Goal: Contribute content

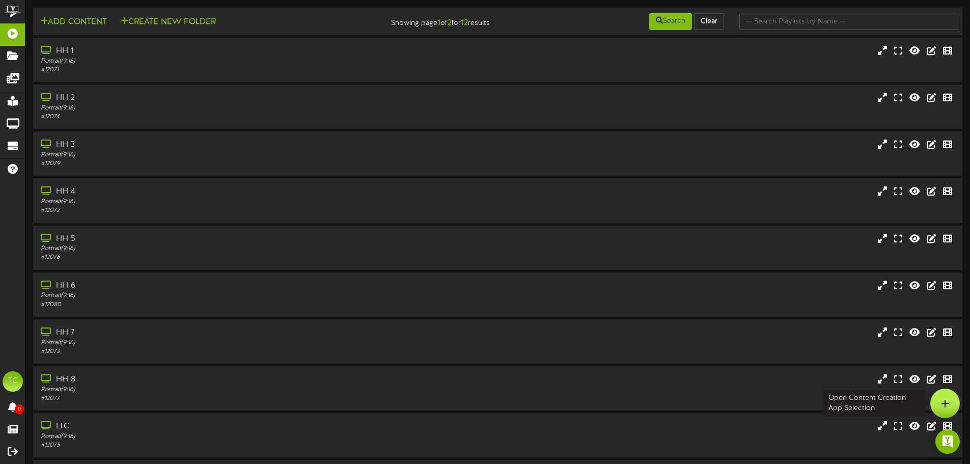
click at [938, 404] on div at bounding box center [945, 403] width 30 height 30
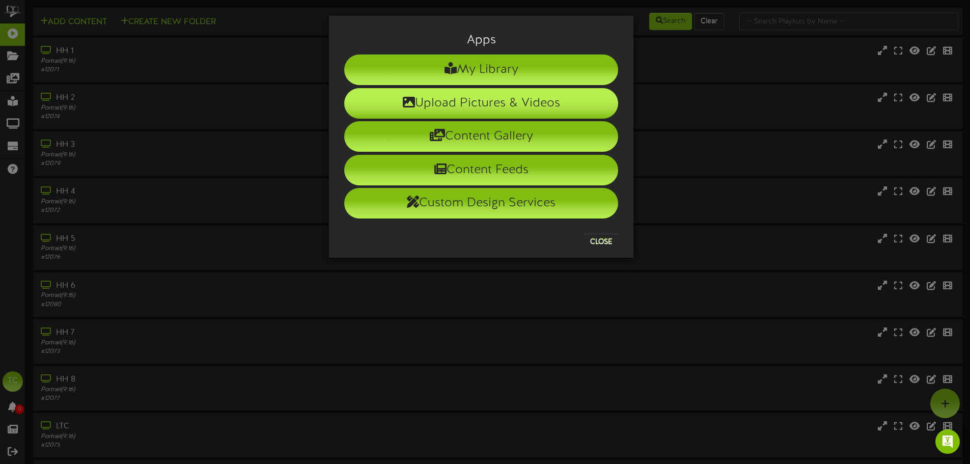
click at [481, 100] on li "Upload Pictures & Videos" at bounding box center [481, 103] width 274 height 31
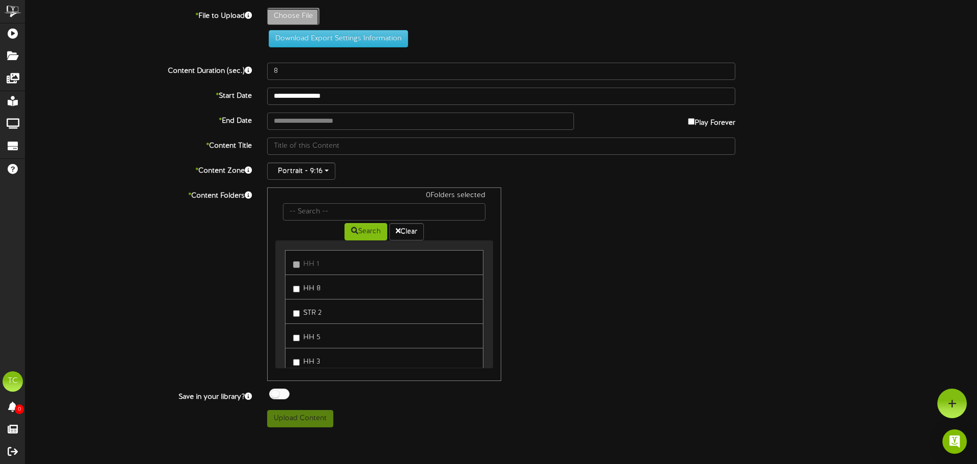
type input "**********"
type input "resident_recipe_meals_launch_creative"
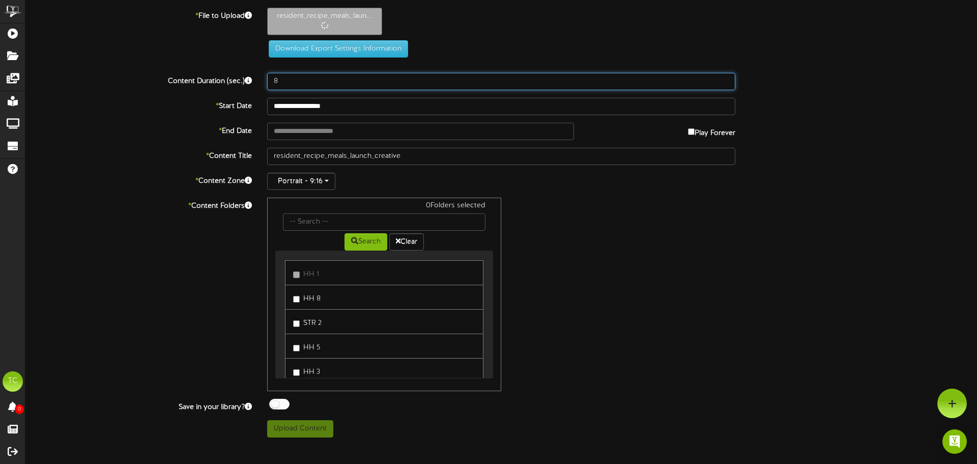
drag, startPoint x: 278, startPoint y: 86, endPoint x: 177, endPoint y: 76, distance: 101.7
click at [189, 77] on div "Content Duration (sec.) 8" at bounding box center [501, 81] width 967 height 17
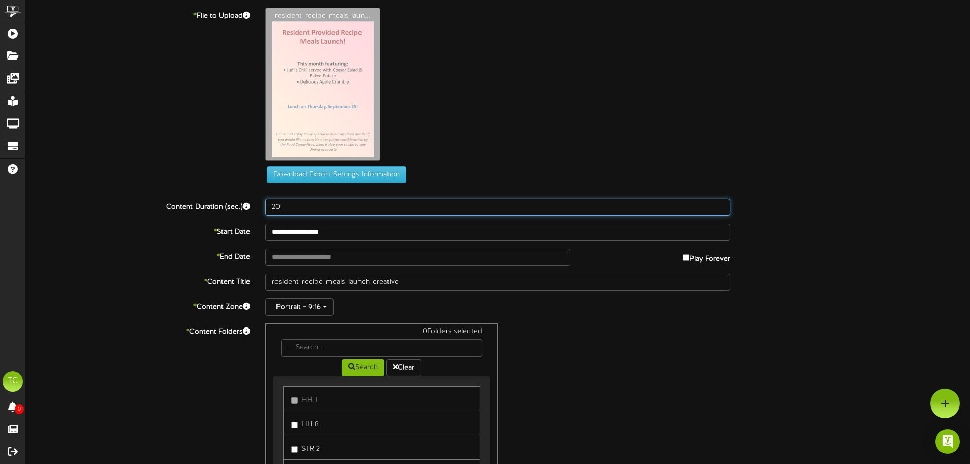
type input "20"
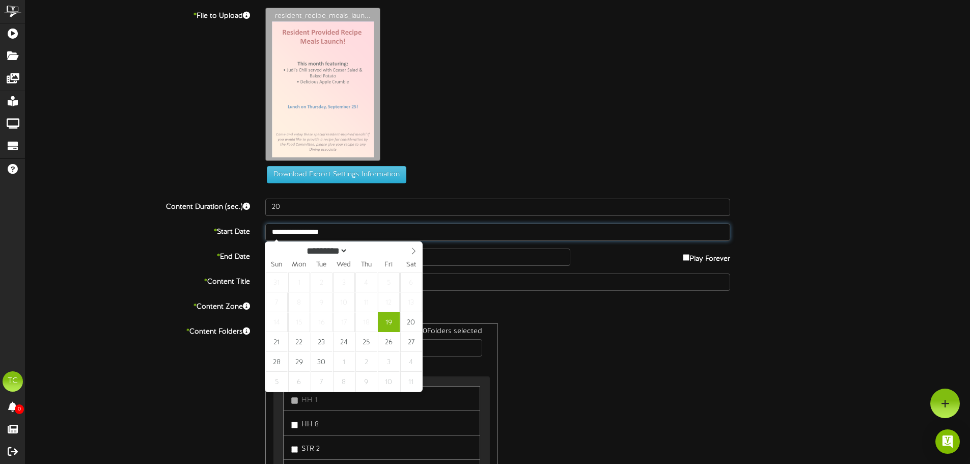
click at [335, 234] on input "**********" at bounding box center [497, 231] width 465 height 17
type input "**********"
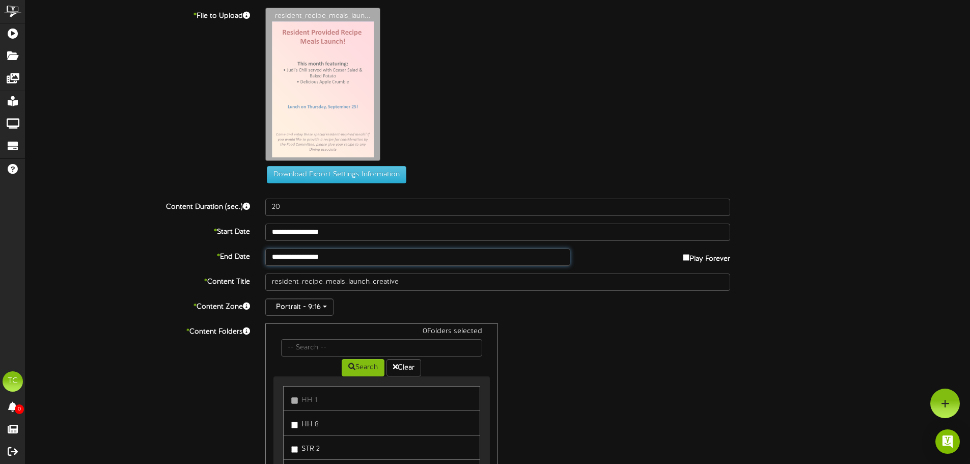
click at [318, 255] on input "**********" at bounding box center [417, 256] width 304 height 17
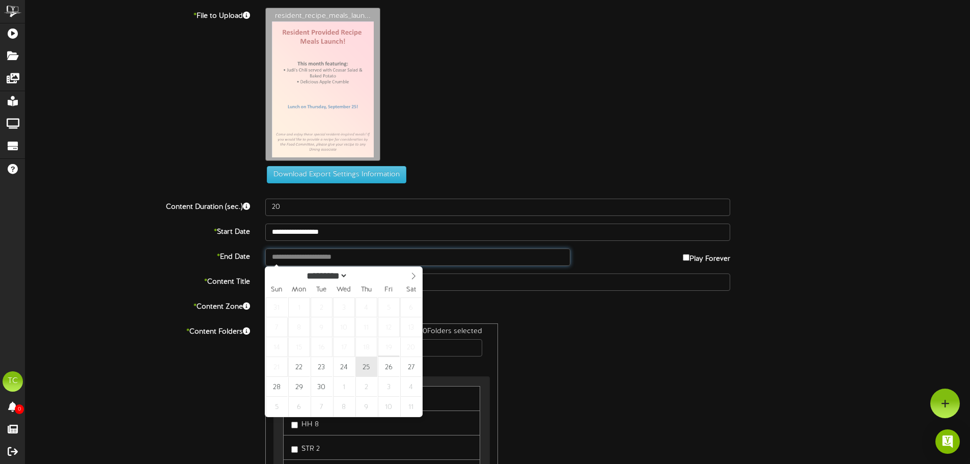
type input "**********"
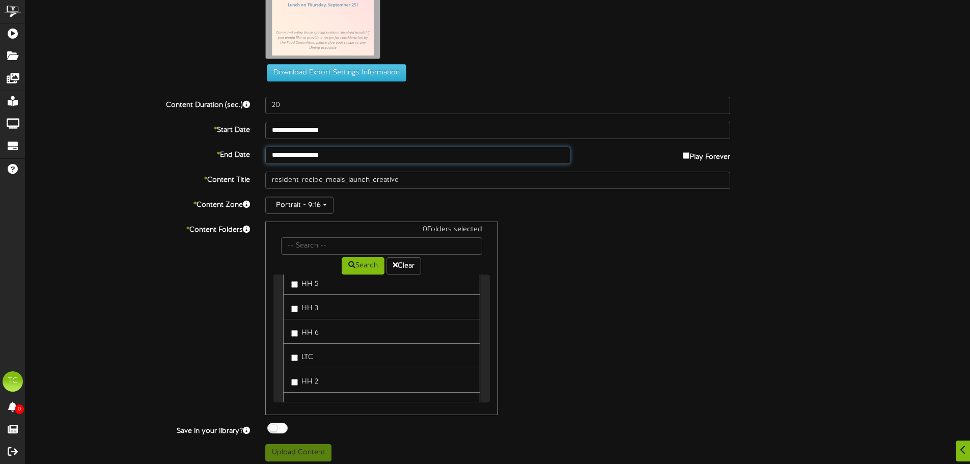
scroll to position [245, 0]
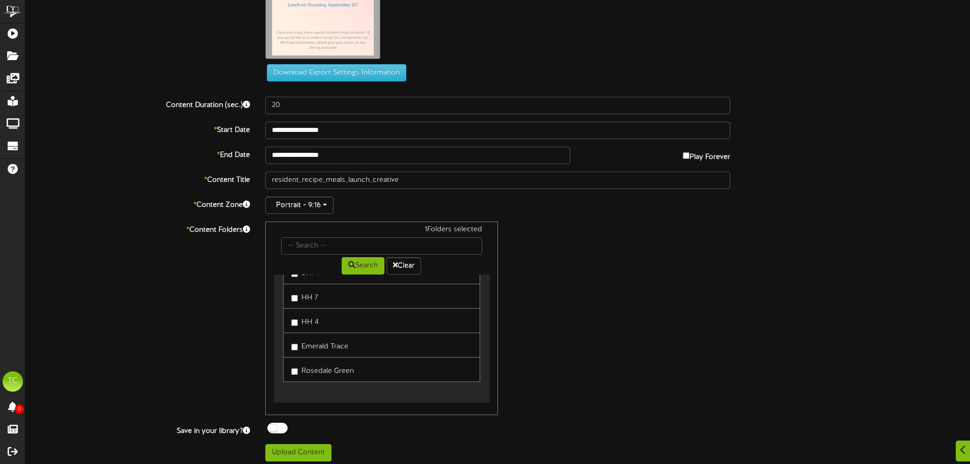
click at [273, 430] on div at bounding box center [277, 428] width 20 height 11
click at [281, 450] on button "Upload Content" at bounding box center [298, 452] width 66 height 17
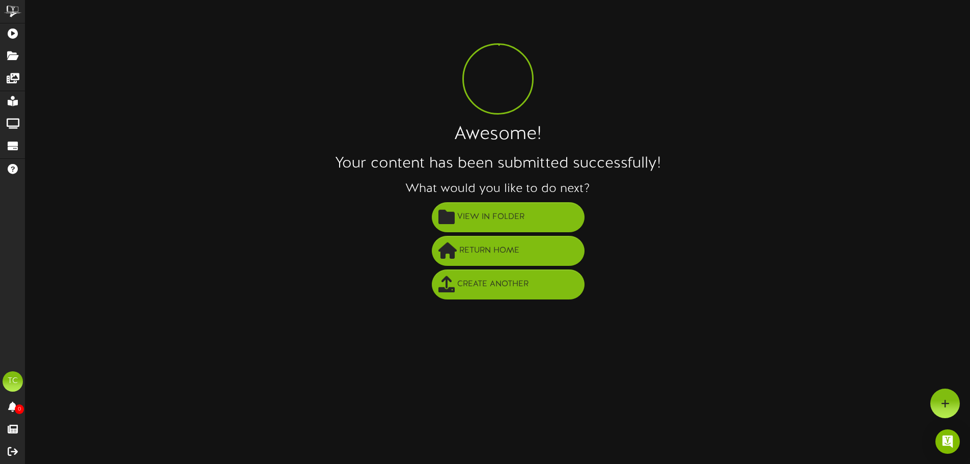
scroll to position [0, 0]
click at [518, 219] on span "View in Folder" at bounding box center [494, 217] width 72 height 17
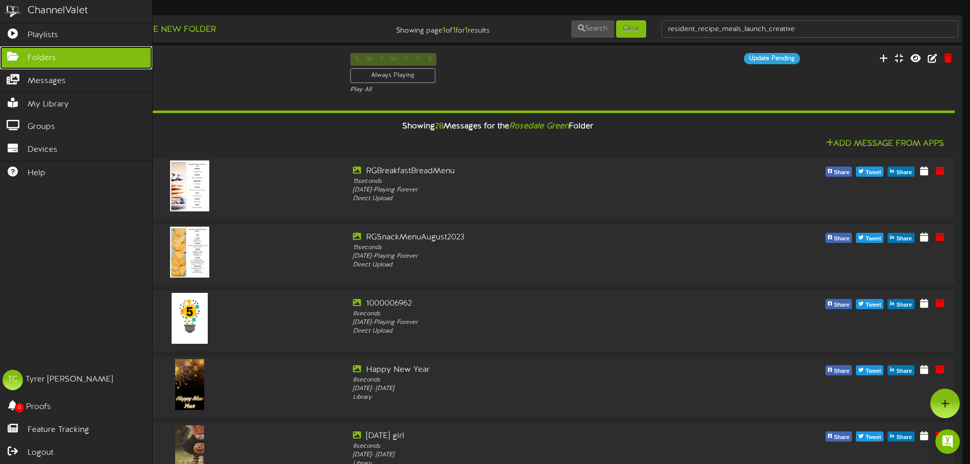
click at [9, 53] on icon at bounding box center [12, 55] width 25 height 8
click at [70, 58] on link "Folders" at bounding box center [76, 57] width 152 height 23
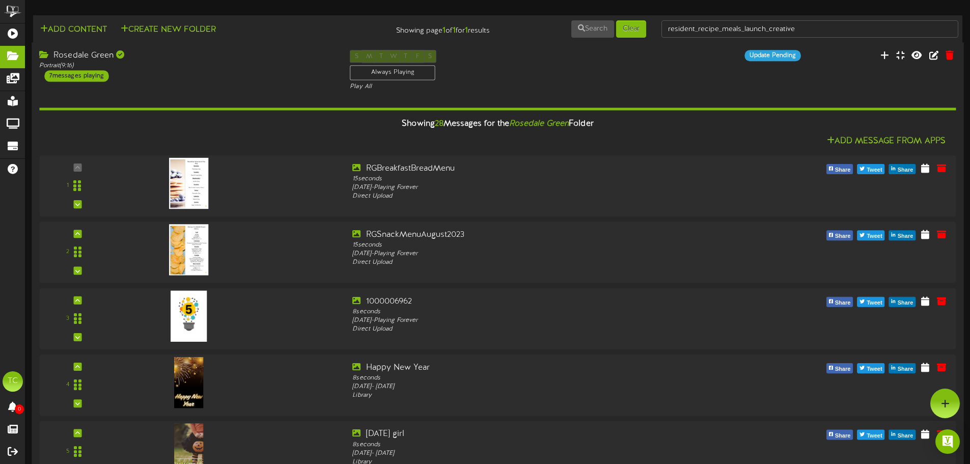
click at [86, 54] on div "Rosedale Green" at bounding box center [186, 56] width 295 height 12
click at [249, 66] on div "Portrait ( 9:16 )" at bounding box center [186, 66] width 295 height 9
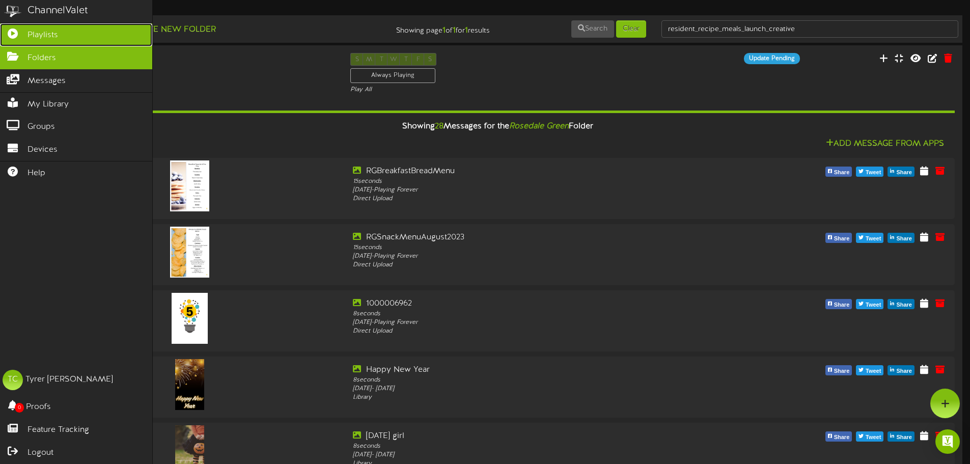
click at [33, 35] on span "Playlists" at bounding box center [42, 36] width 31 height 12
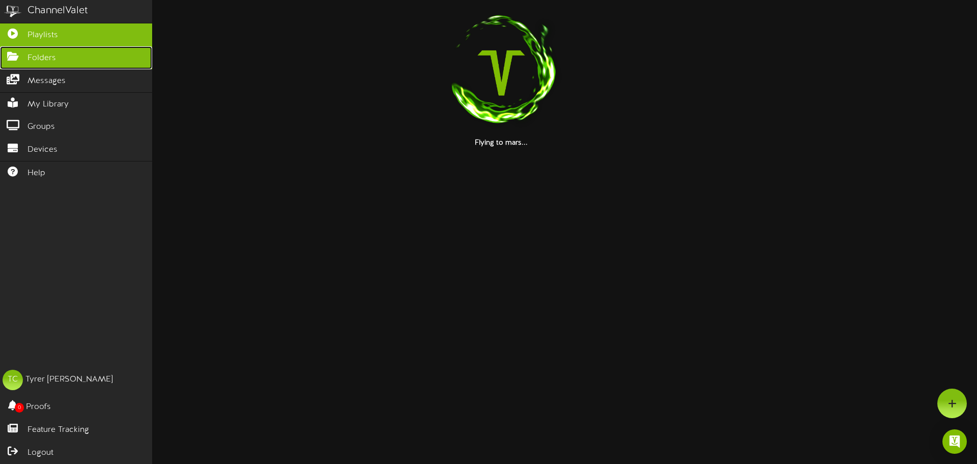
click at [38, 62] on span "Folders" at bounding box center [41, 58] width 29 height 12
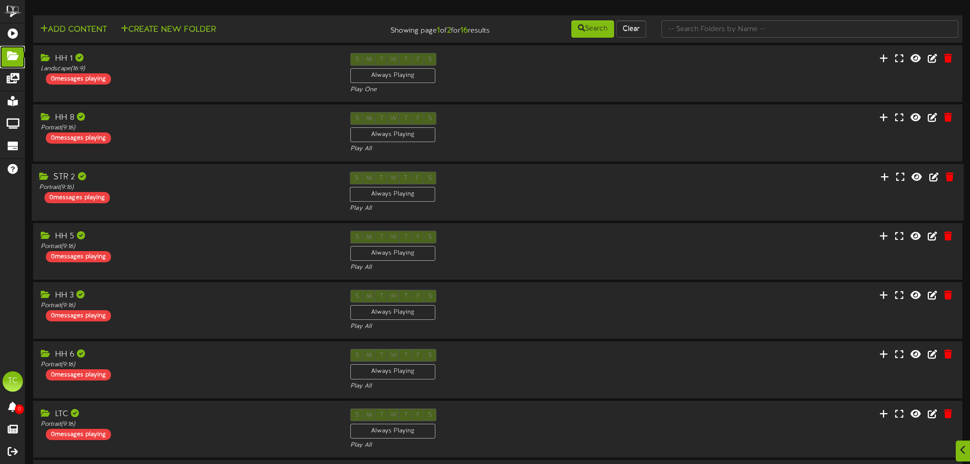
scroll to position [213, 0]
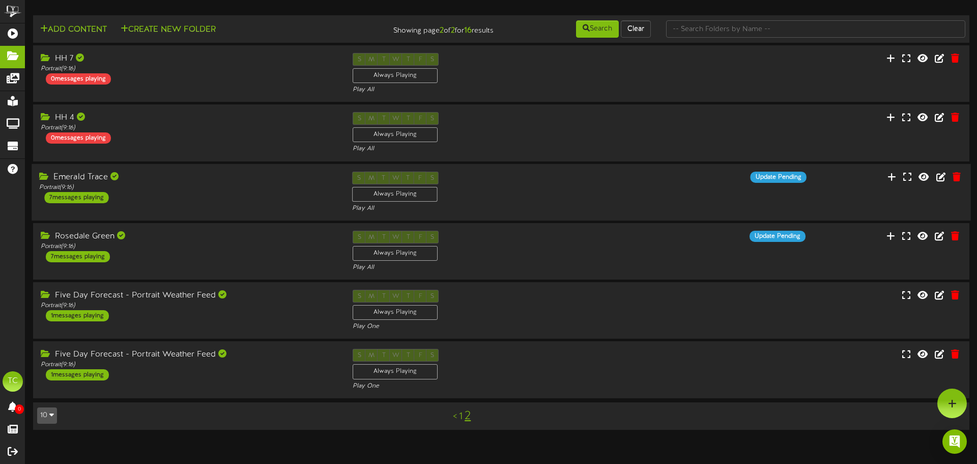
click at [196, 191] on div "Emerald Trace Portrait ( 9:16 ) 7 messages playing" at bounding box center [188, 187] width 313 height 32
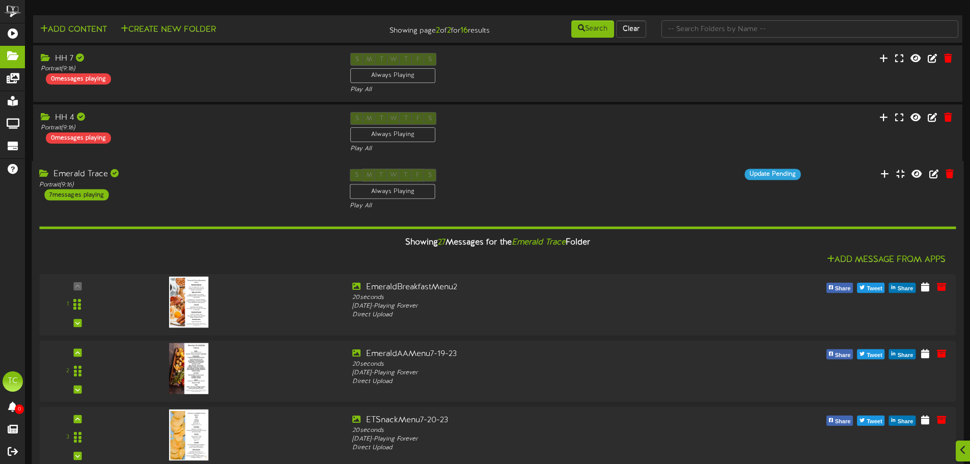
scroll to position [1827, 0]
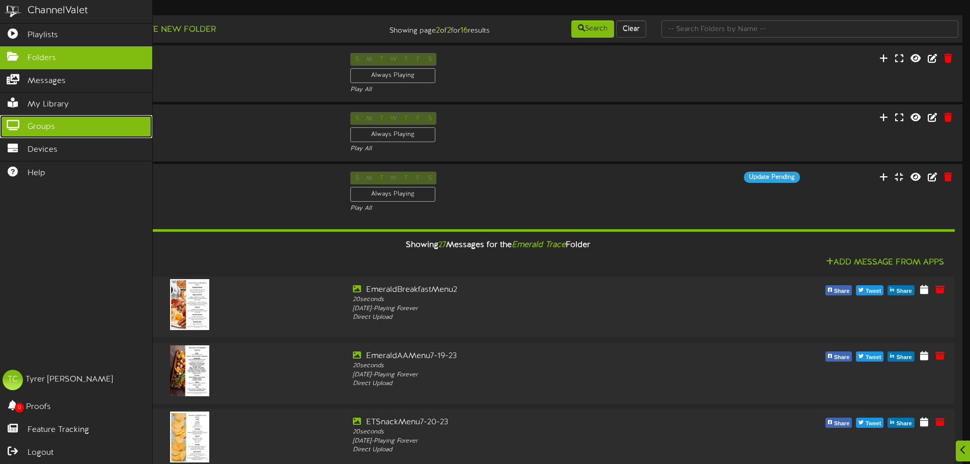
click at [43, 129] on span "Groups" at bounding box center [40, 127] width 27 height 12
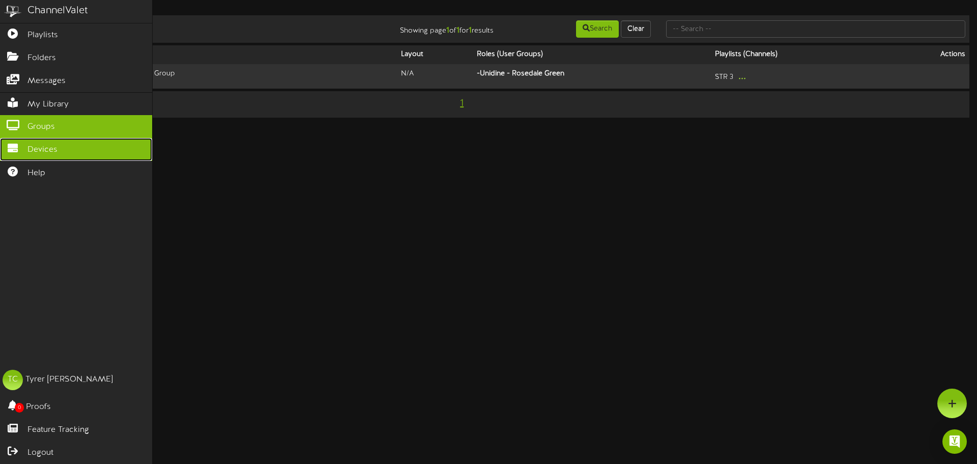
click at [48, 147] on span "Devices" at bounding box center [42, 150] width 30 height 12
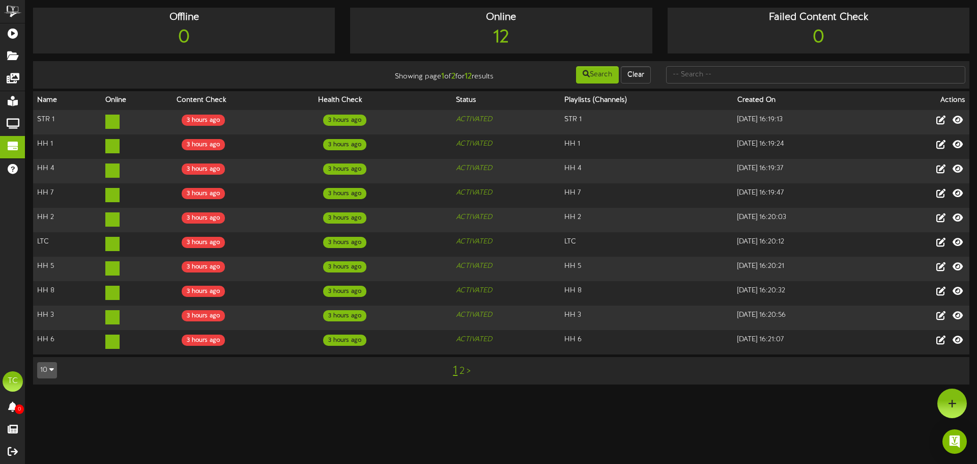
click at [461, 366] on link "2" at bounding box center [462, 371] width 5 height 11
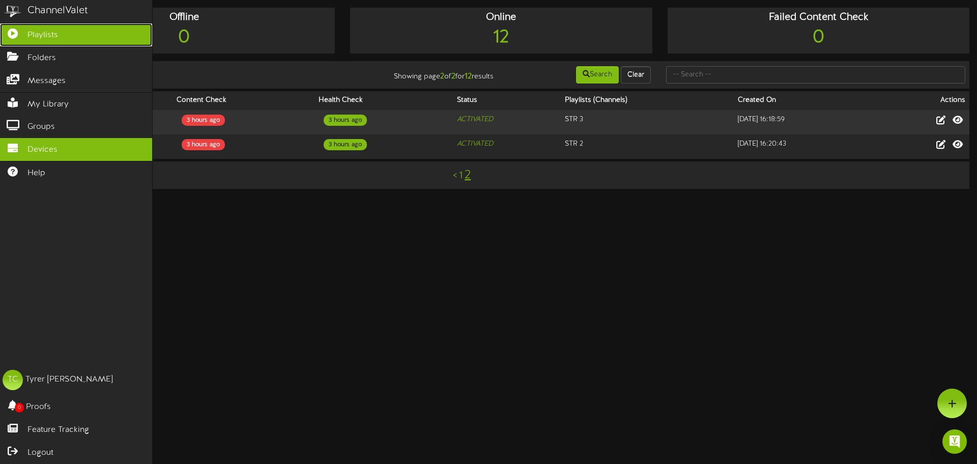
click at [24, 32] on icon at bounding box center [12, 33] width 25 height 8
